Goal: Transaction & Acquisition: Book appointment/travel/reservation

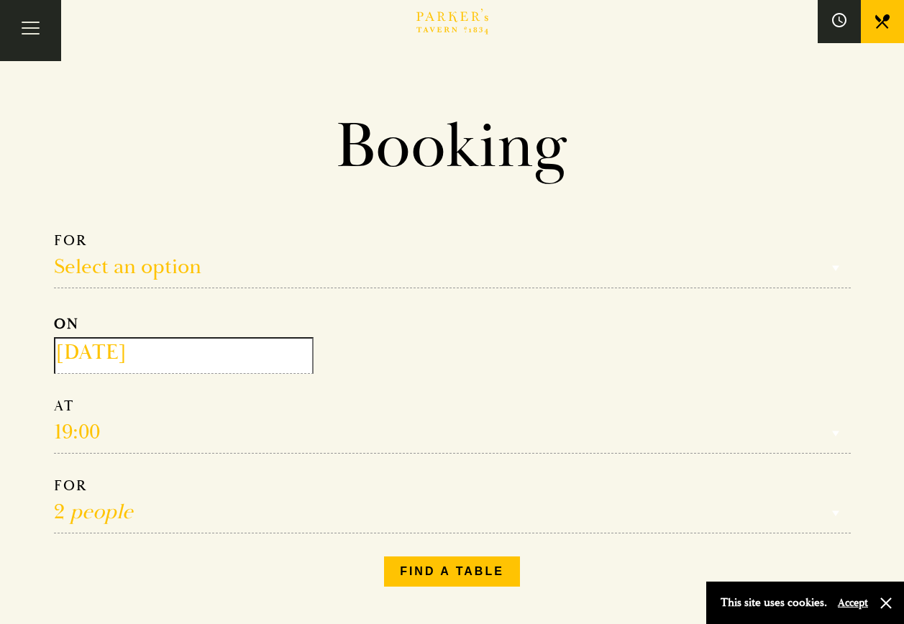
click at [178, 352] on input "[DATE]" at bounding box center [184, 355] width 260 height 37
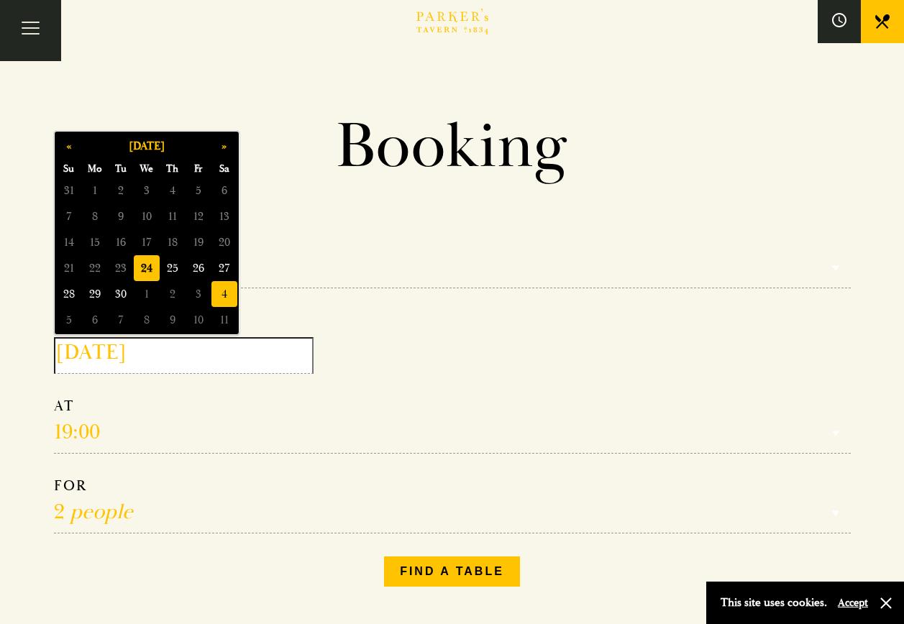
click at [219, 297] on span "4" at bounding box center [224, 294] width 26 height 26
type input "[DATE]"
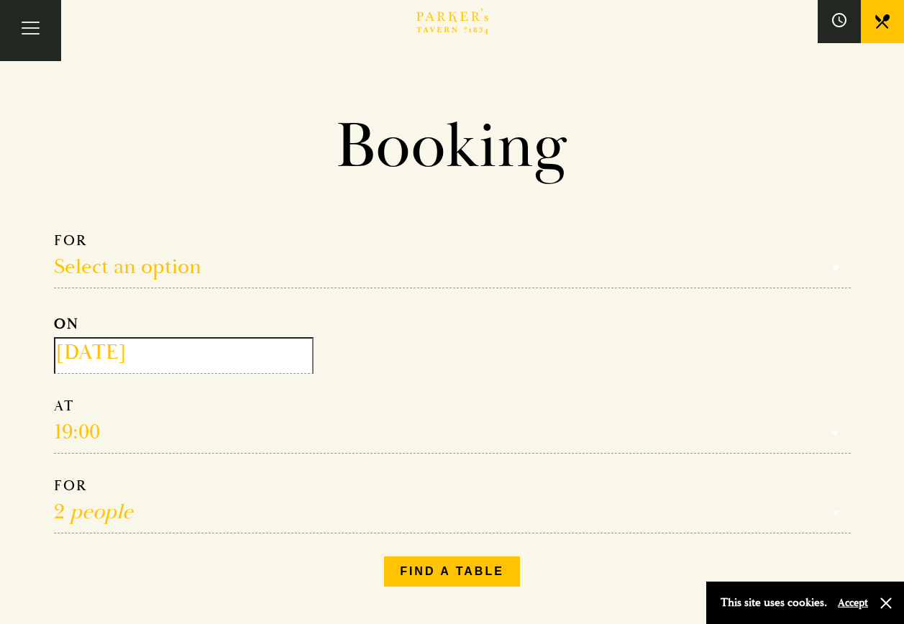
click at [142, 261] on select "Select an option Lunch Dinner Afternoon Tea" at bounding box center [452, 260] width 797 height 57
select select "134868"
click at [54, 232] on select "Select an option Lunch Dinner Afternoon Tea" at bounding box center [452, 260] width 797 height 57
click at [81, 518] on select "1 person 2 people 3 people 4 people 5 people 6 people 7 people 8 people 9 peopl…" at bounding box center [452, 505] width 797 height 57
select select "5"
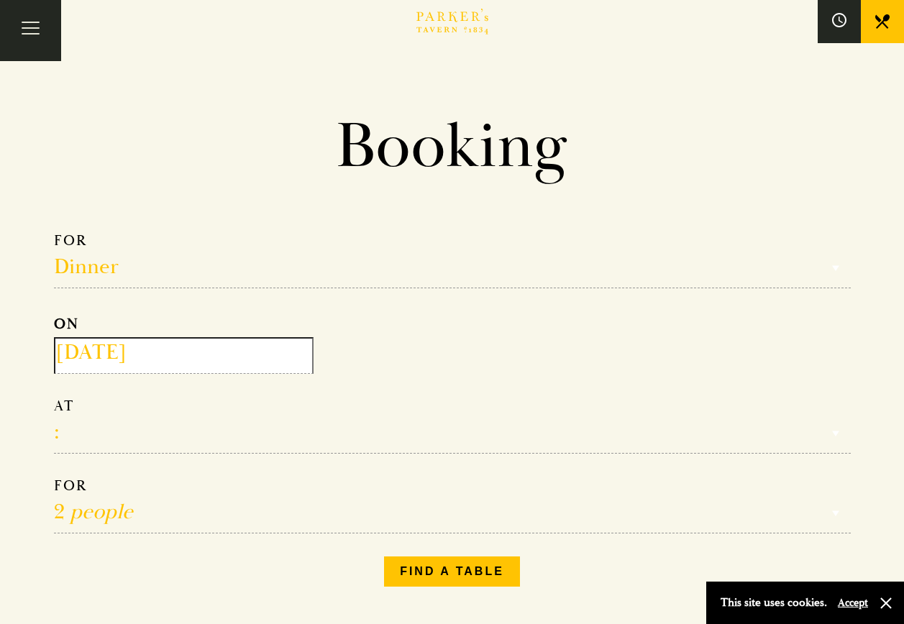
click at [54, 479] on select "1 person 2 people 3 people 4 people 5 people 6 people 7 people 8 people 9 peopl…" at bounding box center [452, 505] width 797 height 57
click at [454, 569] on button "Find a table" at bounding box center [452, 571] width 136 height 30
